Goal: Task Accomplishment & Management: Use online tool/utility

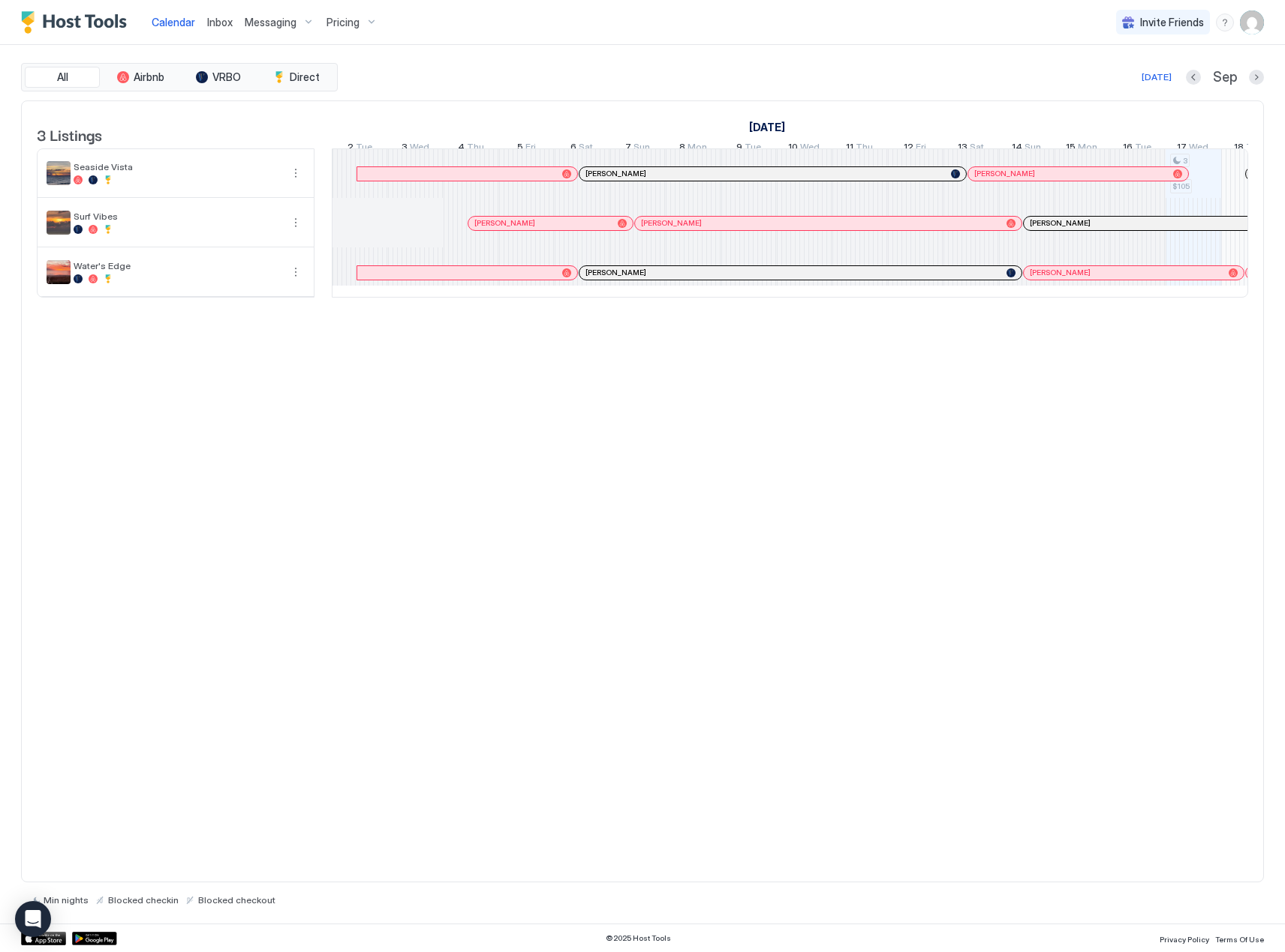
click at [216, 24] on span "Inbox" at bounding box center [219, 23] width 25 height 13
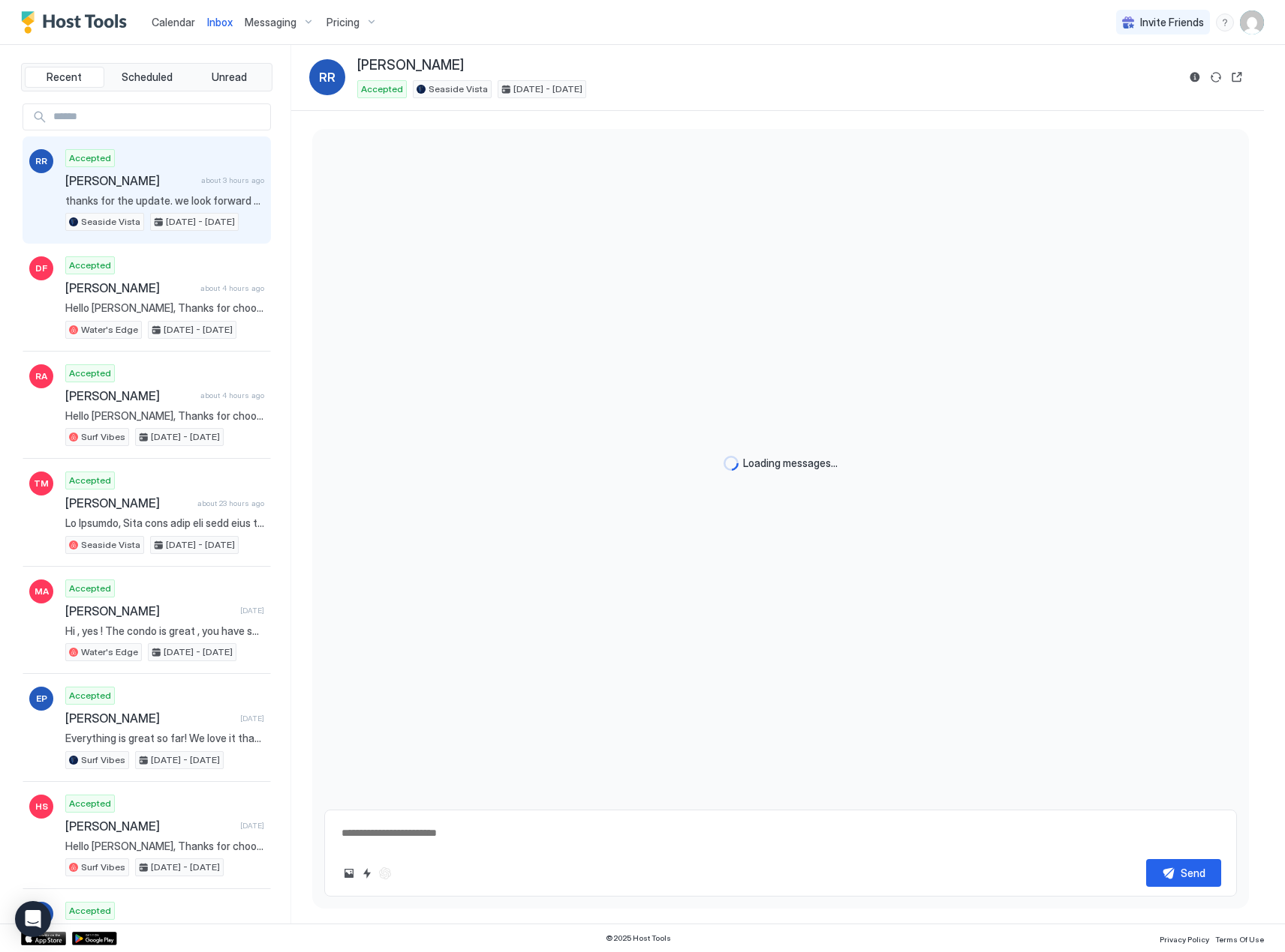
type textarea "*"
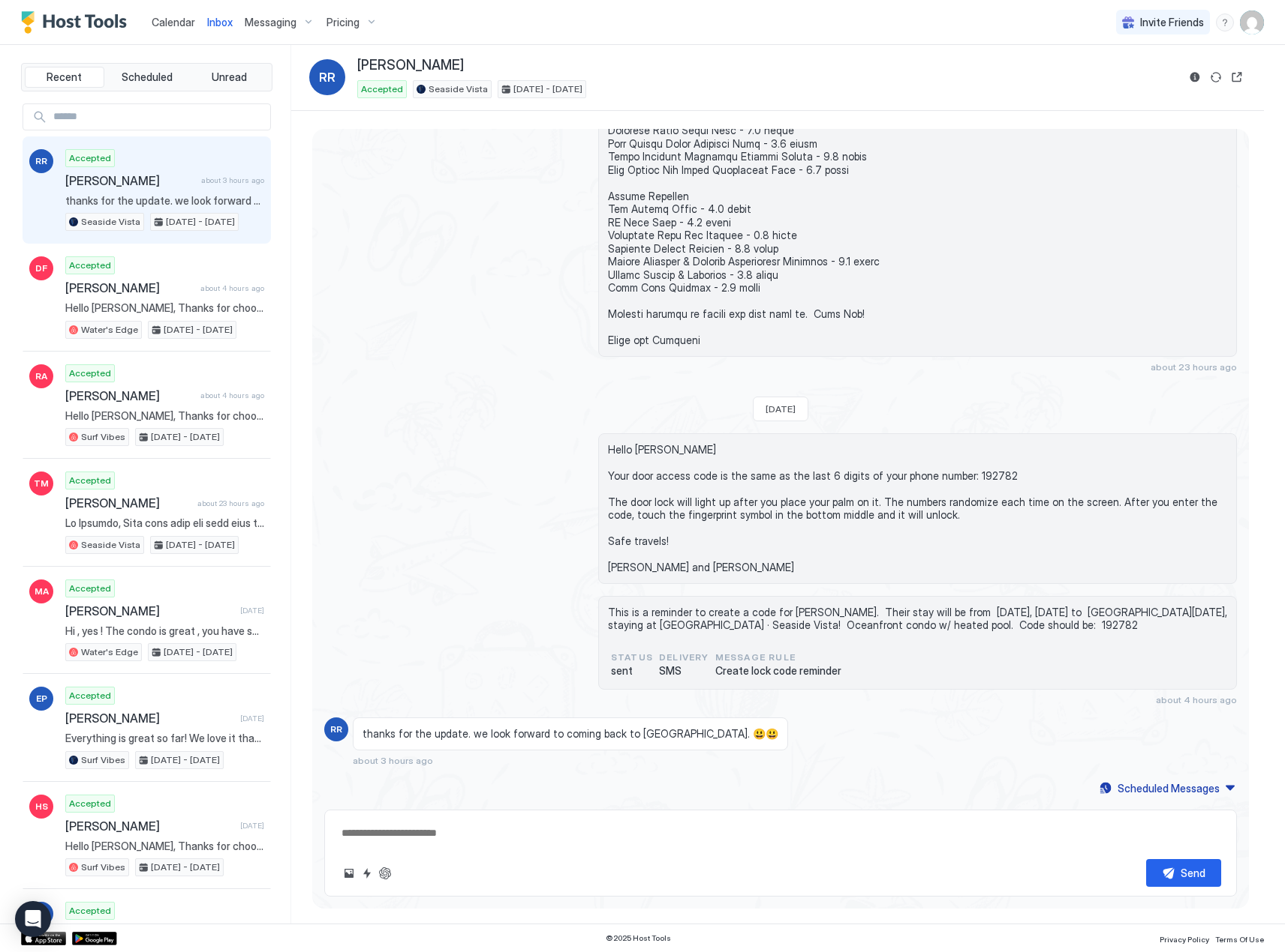
click at [163, 23] on span "Calendar" at bounding box center [173, 23] width 43 height 13
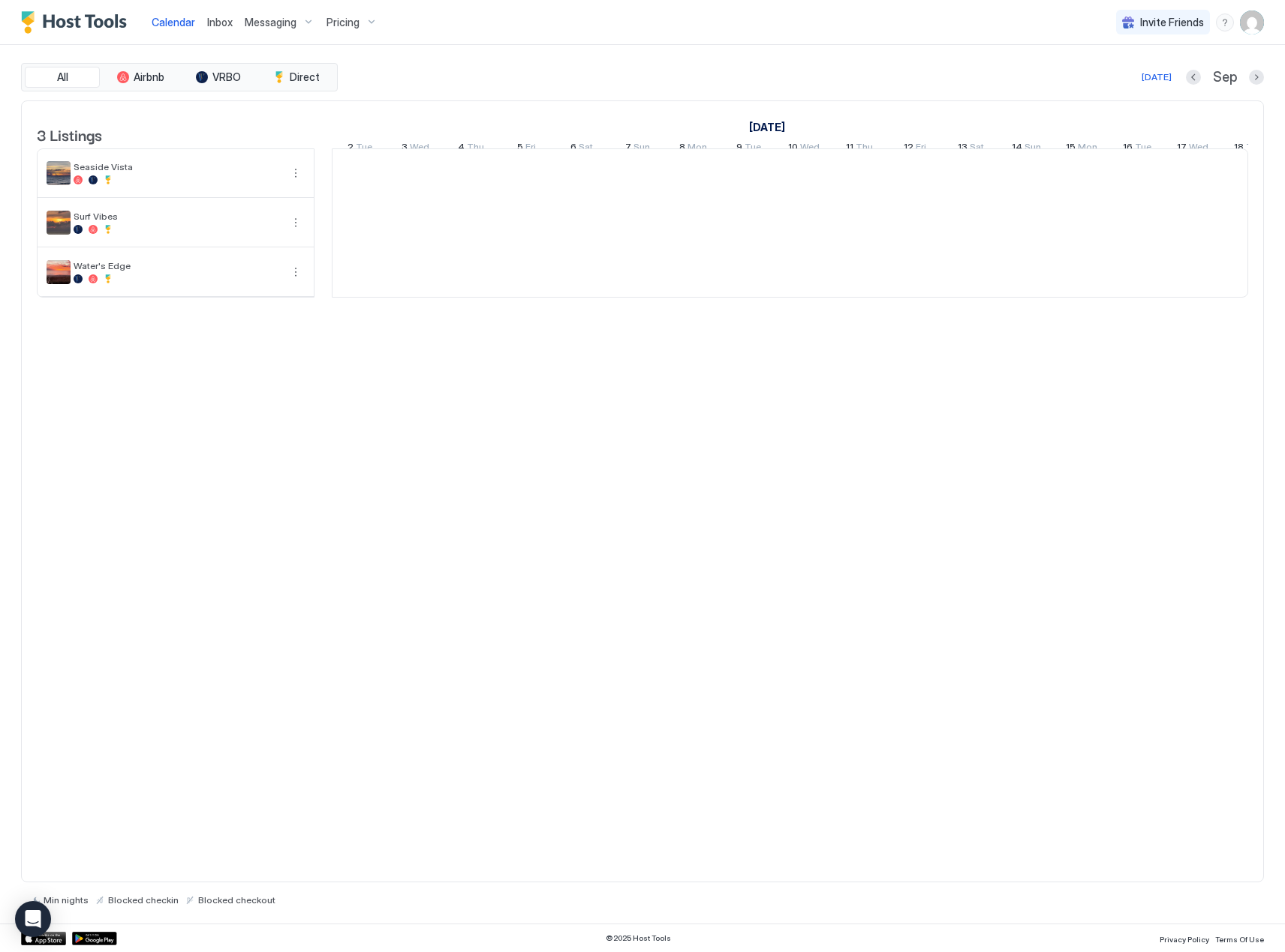
scroll to position [0, 833]
